Goal: Find specific page/section: Find specific page/section

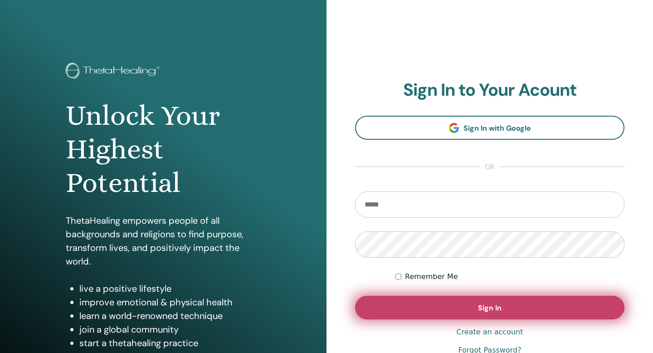
type input "**********"
click at [482, 308] on span "Sign In" at bounding box center [490, 308] width 24 height 10
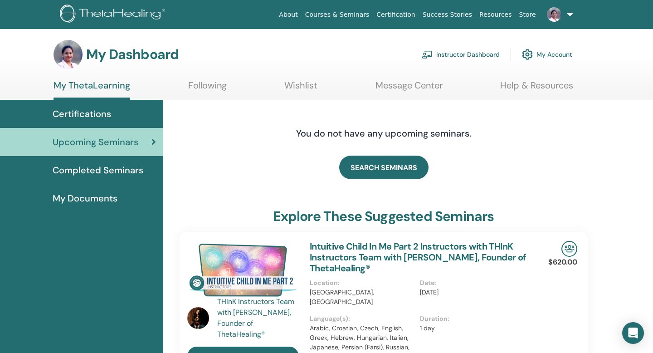
click at [466, 55] on link "Instructor Dashboard" at bounding box center [461, 54] width 78 height 20
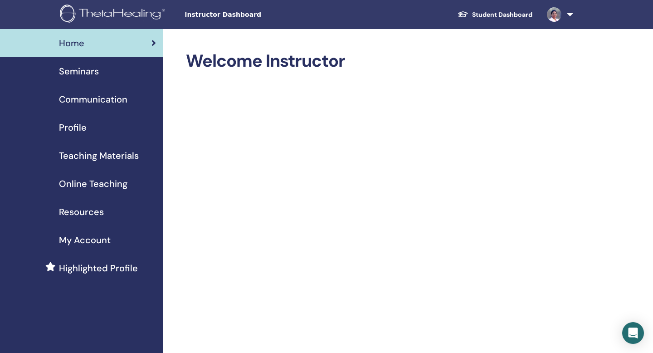
click at [94, 70] on span "Seminars" at bounding box center [79, 71] width 40 height 14
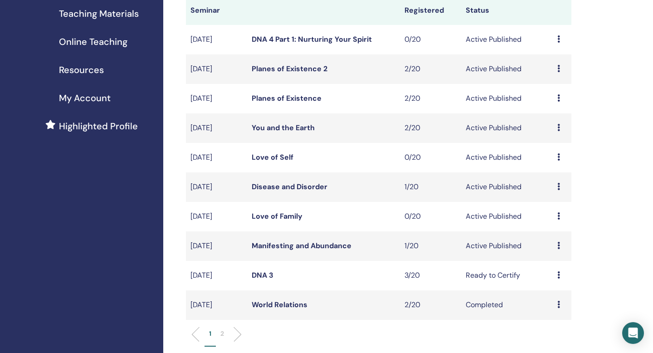
scroll to position [145, 0]
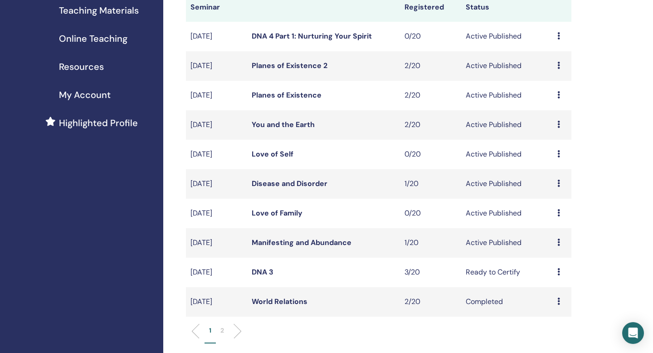
click at [301, 64] on link "Planes of Existence 2" at bounding box center [290, 66] width 76 height 10
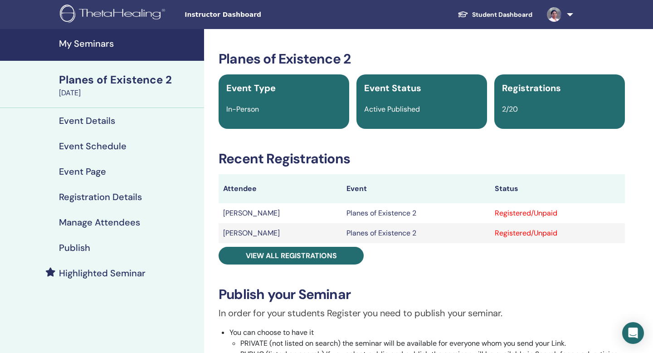
click at [107, 147] on h4 "Event Schedule" at bounding box center [93, 146] width 68 height 11
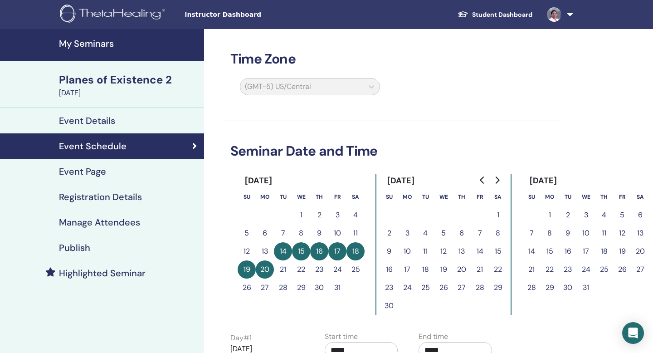
click at [73, 44] on h4 "My Seminars" at bounding box center [129, 43] width 140 height 11
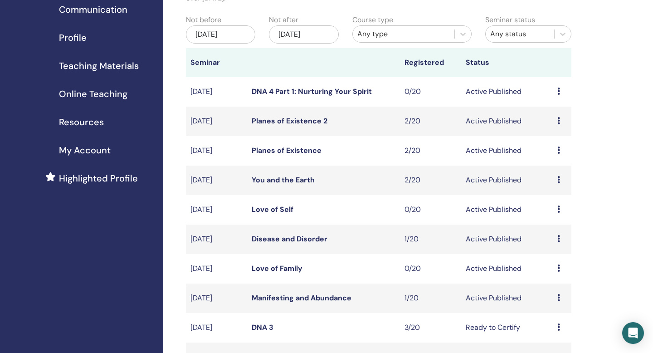
scroll to position [78, 0]
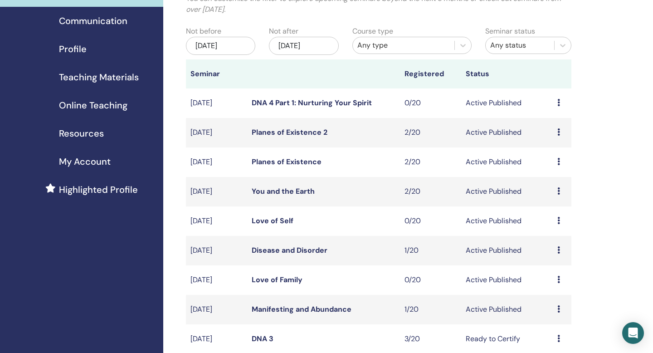
click at [302, 104] on link "DNA 4 Part 1: Nurturing Your Spirit" at bounding box center [312, 103] width 120 height 10
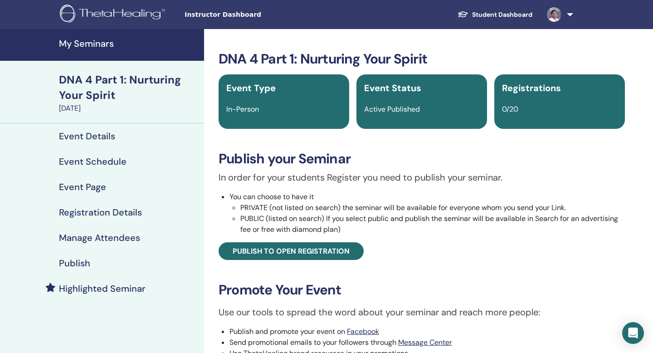
click at [100, 160] on h4 "Event Schedule" at bounding box center [93, 161] width 68 height 11
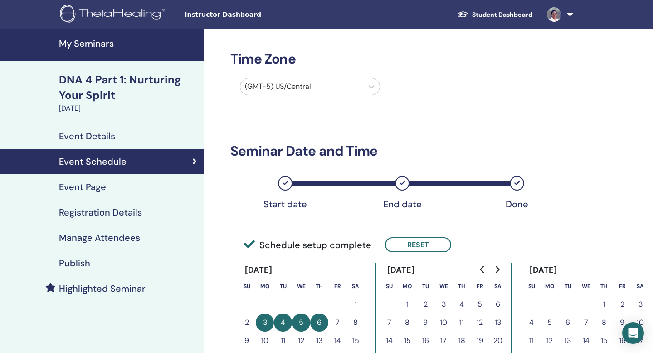
click at [91, 40] on h4 "My Seminars" at bounding box center [129, 43] width 140 height 11
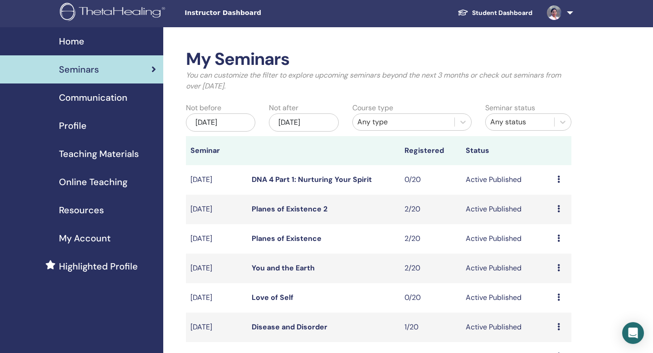
scroll to position [2, 0]
click at [314, 121] on div "[DATE]" at bounding box center [303, 122] width 69 height 18
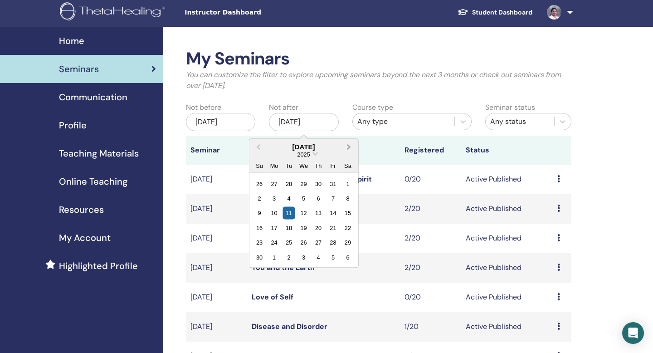
click at [349, 147] on span "Next Month" at bounding box center [349, 147] width 0 height 10
click at [305, 241] on div "31" at bounding box center [304, 242] width 12 height 12
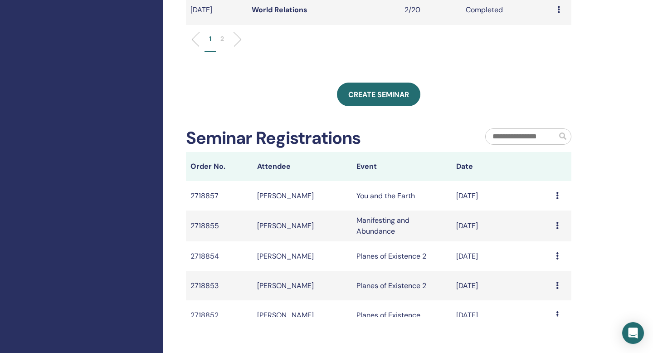
scroll to position [0, 0]
